Goal: Task Accomplishment & Management: Manage account settings

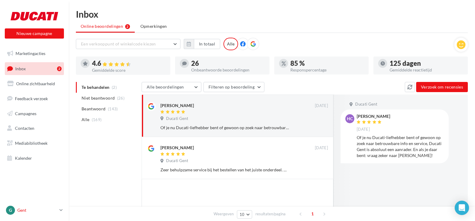
click at [24, 209] on p "Gent" at bounding box center [37, 210] width 40 height 6
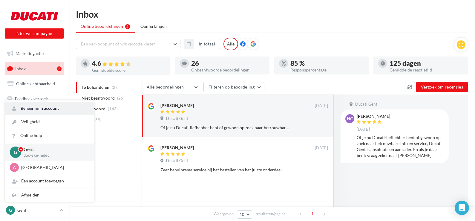
click at [28, 110] on link "Beheer mijn account" at bounding box center [49, 108] width 89 height 13
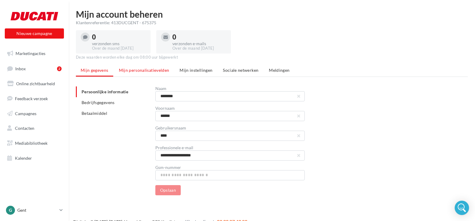
click at [132, 73] on li "Mijn personalisatievelden" at bounding box center [144, 70] width 60 height 11
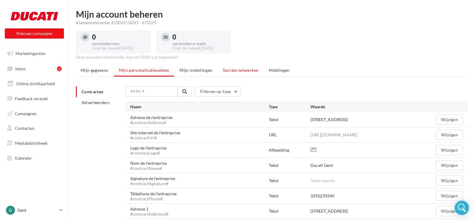
click at [244, 69] on span "Sociale netwerken" at bounding box center [241, 69] width 36 height 5
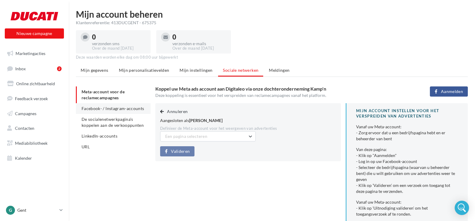
click at [105, 110] on span "Facebook- / Instagram-accounts" at bounding box center [113, 108] width 63 height 5
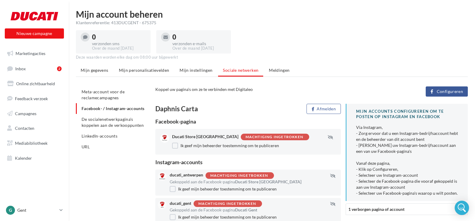
click at [447, 90] on span "Configureren" at bounding box center [450, 91] width 26 height 5
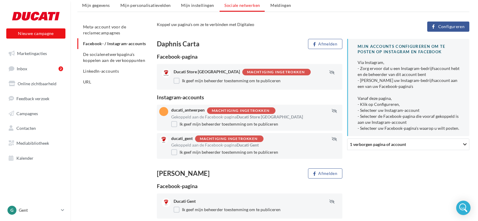
scroll to position [64, 0]
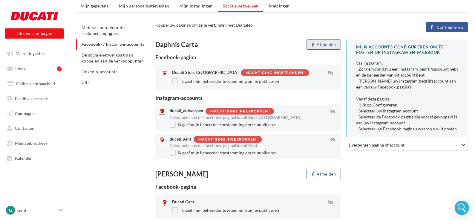
click at [322, 44] on button "Afmelden" at bounding box center [323, 44] width 34 height 10
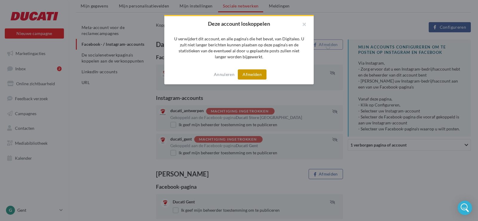
click at [254, 76] on button "Afmelden" at bounding box center [252, 74] width 29 height 10
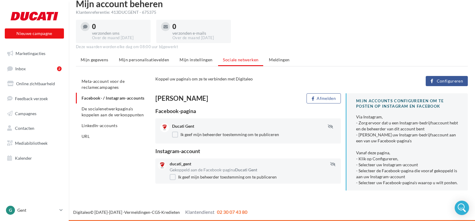
scroll to position [10, 0]
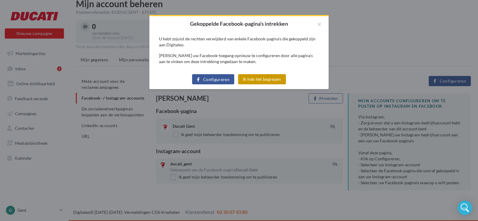
click at [244, 79] on button "Ik heb het begrepen" at bounding box center [262, 79] width 48 height 10
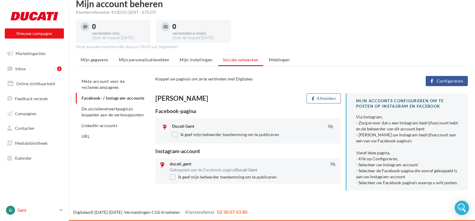
click at [25, 210] on p "Gent" at bounding box center [37, 210] width 40 height 6
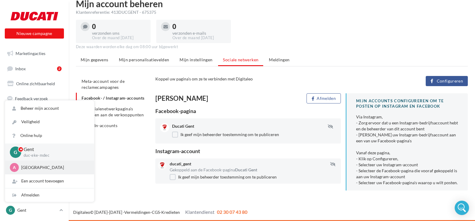
click at [26, 172] on div "A Antwerpen duc-deur-mdec" at bounding box center [49, 167] width 89 height 14
click at [40, 168] on p "[GEOGRAPHIC_DATA]" at bounding box center [54, 167] width 66 height 6
